Goal: Task Accomplishment & Management: Manage account settings

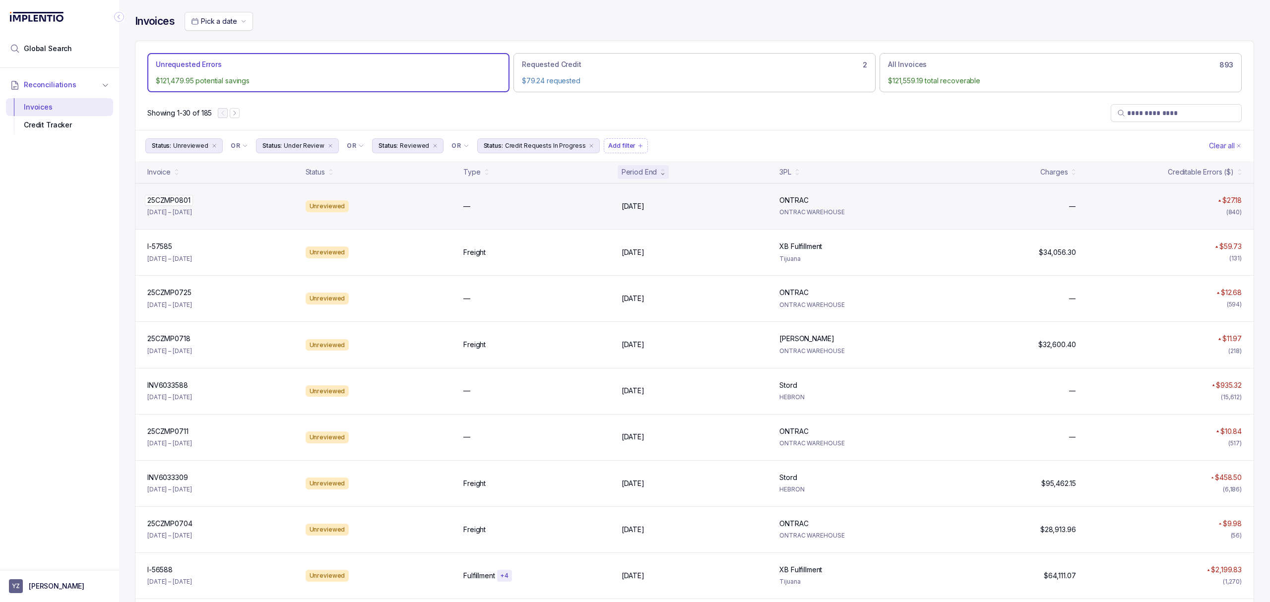
click at [185, 205] on p "25CZMP0801" at bounding box center [169, 200] width 48 height 11
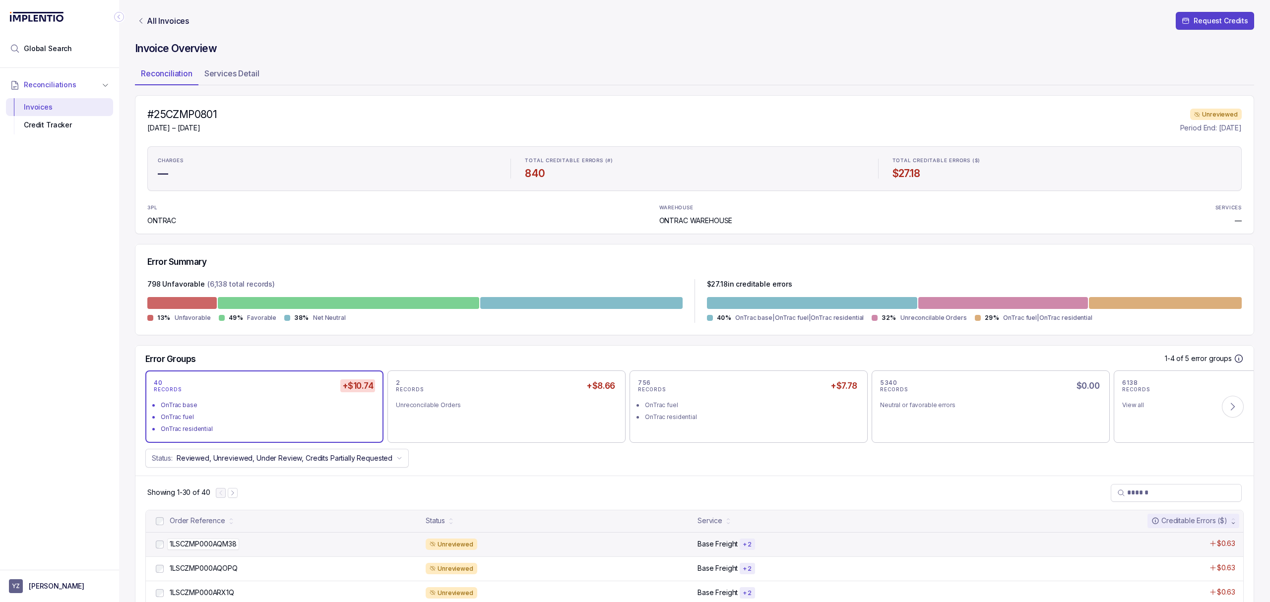
click at [207, 542] on p "1LSCZMP000AQM38" at bounding box center [203, 544] width 72 height 11
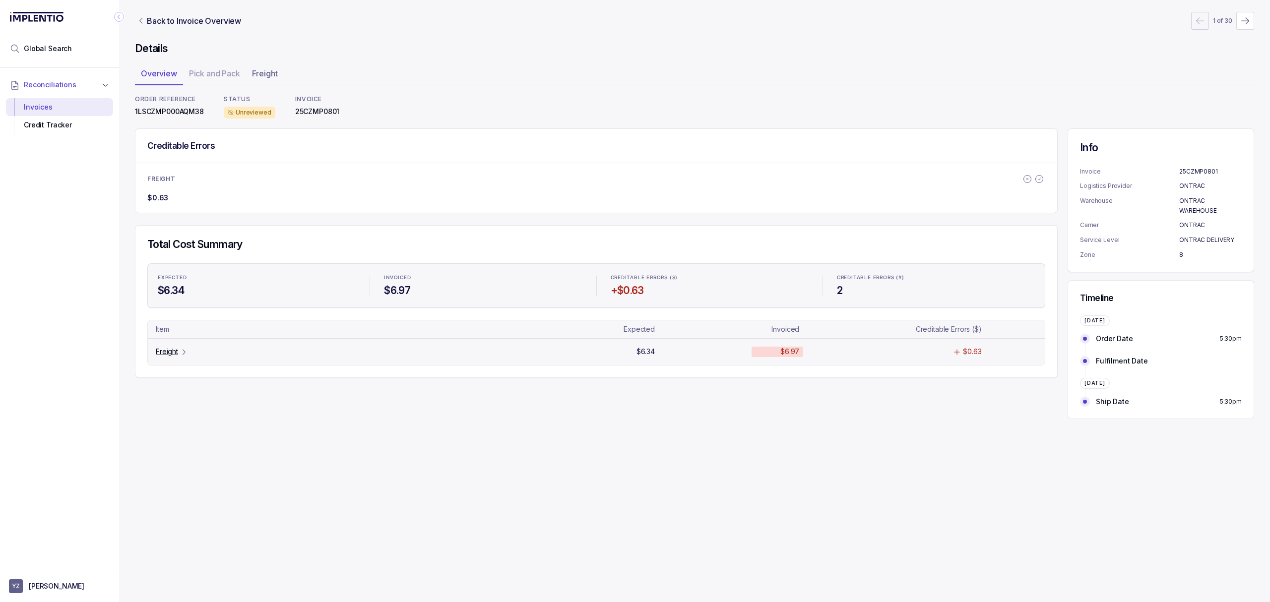
click at [171, 352] on p "Freight" at bounding box center [167, 352] width 22 height 10
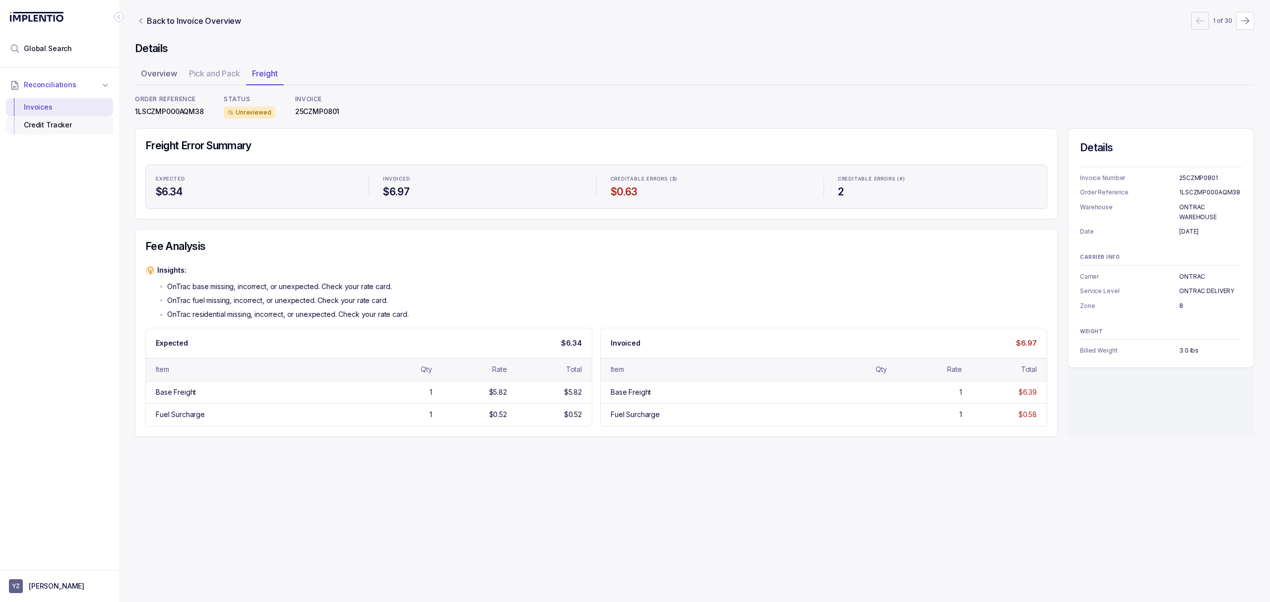
click at [69, 129] on div "Credit Tracker" at bounding box center [59, 125] width 91 height 18
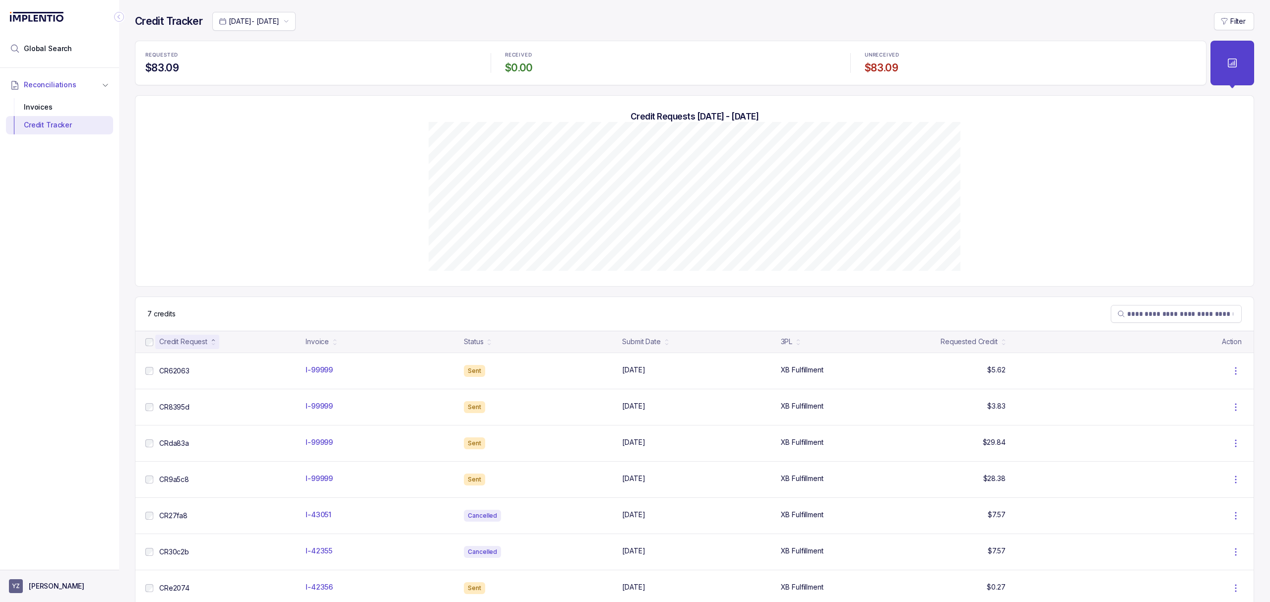
click at [73, 580] on button "YZ [PERSON_NAME]" at bounding box center [59, 586] width 101 height 14
click at [75, 558] on li "Logout" at bounding box center [59, 565] width 102 height 16
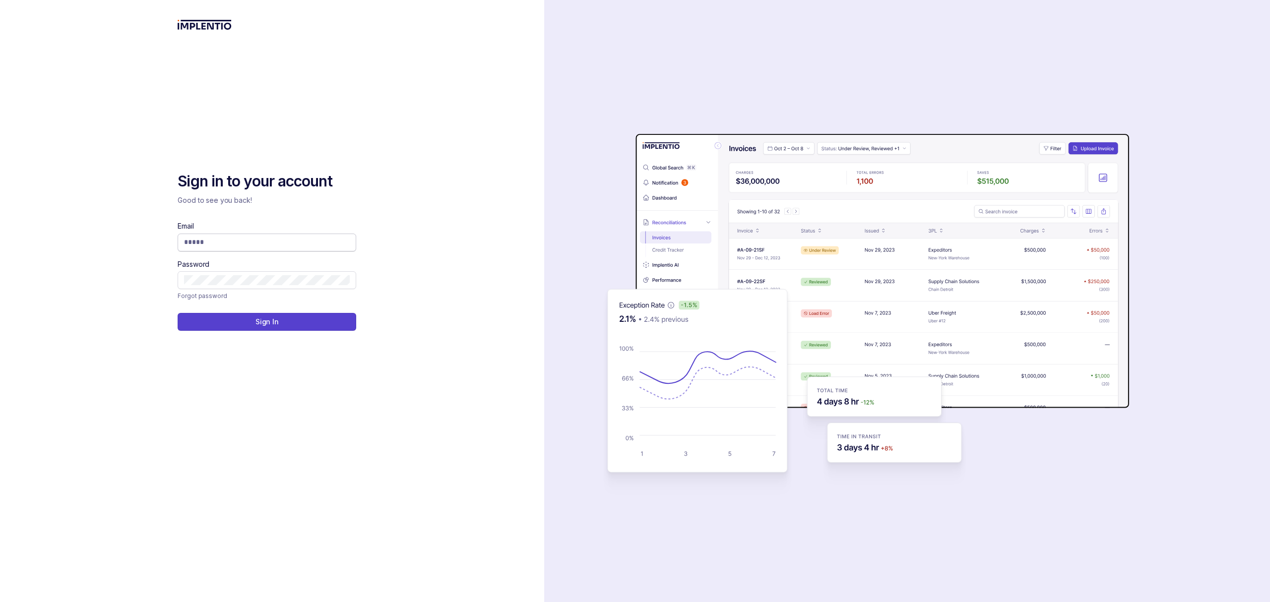
click at [200, 243] on input "Email" at bounding box center [267, 242] width 166 height 10
type input "**********"
